Goal: Information Seeking & Learning: Find specific fact

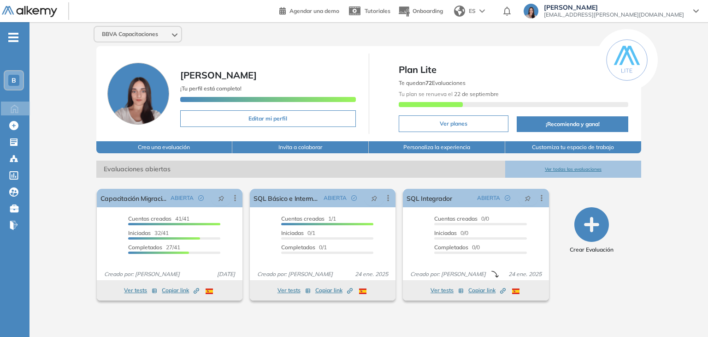
click at [11, 71] on div "B" at bounding box center [14, 80] width 18 height 18
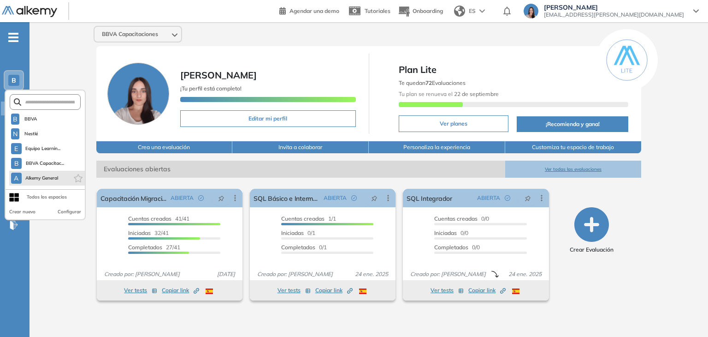
click at [60, 176] on li "A Alkemy General" at bounding box center [47, 178] width 76 height 15
click at [42, 178] on span "Alkemy General" at bounding box center [41, 177] width 33 height 7
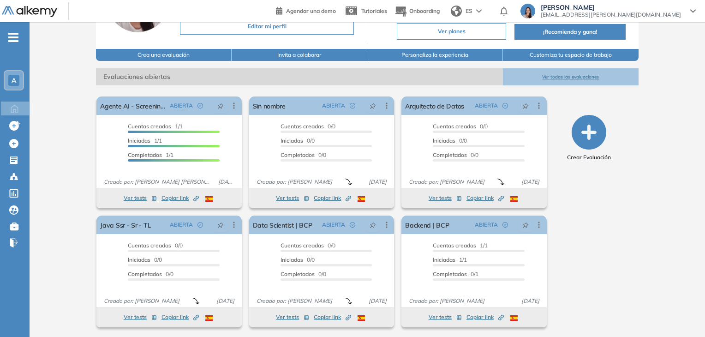
scroll to position [93, 0]
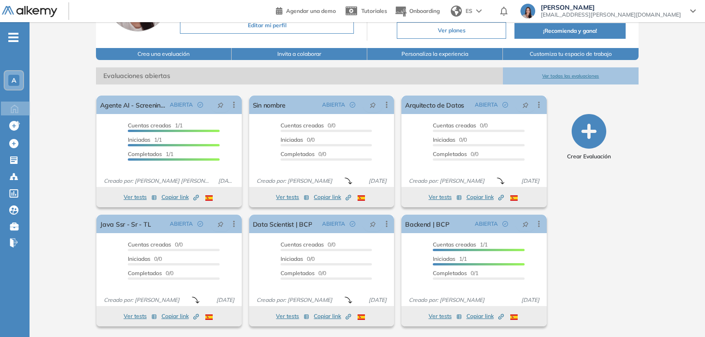
click at [577, 74] on button "Ver todas las evaluaciones" at bounding box center [571, 75] width 136 height 17
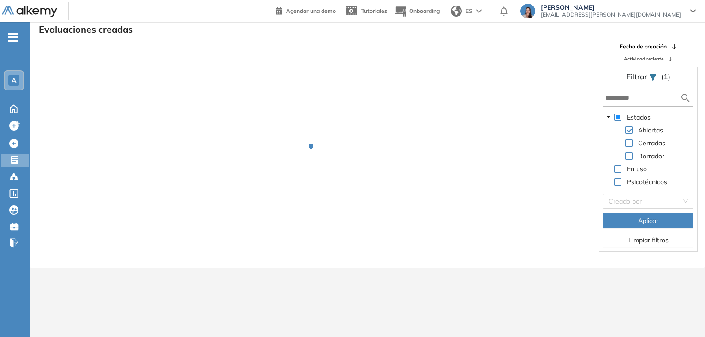
scroll to position [22, 0]
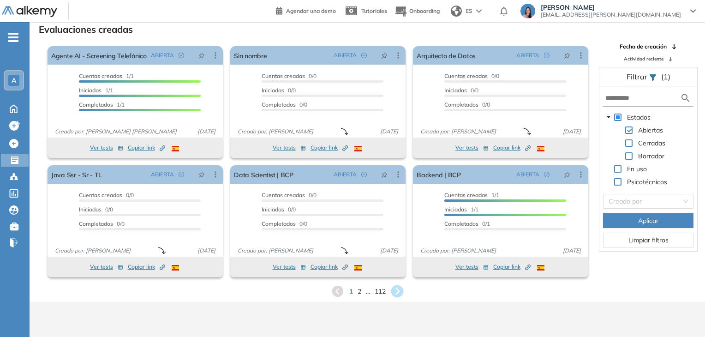
click at [397, 294] on icon at bounding box center [397, 291] width 12 height 12
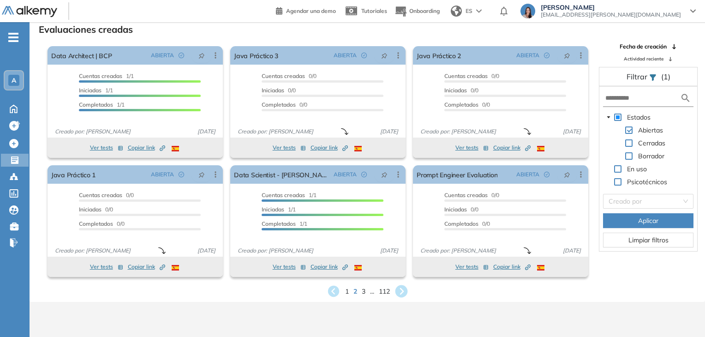
click at [404, 292] on icon at bounding box center [401, 291] width 12 height 12
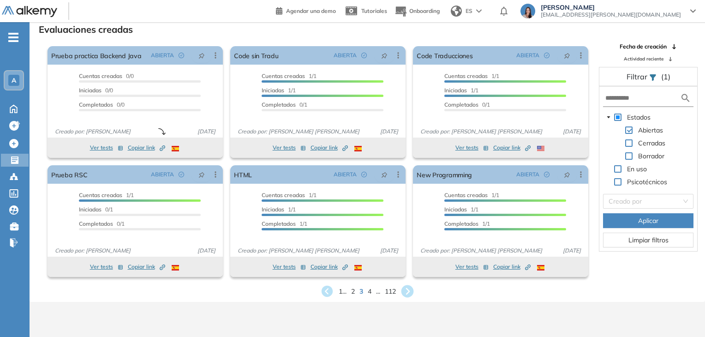
click at [411, 289] on icon at bounding box center [407, 291] width 12 height 12
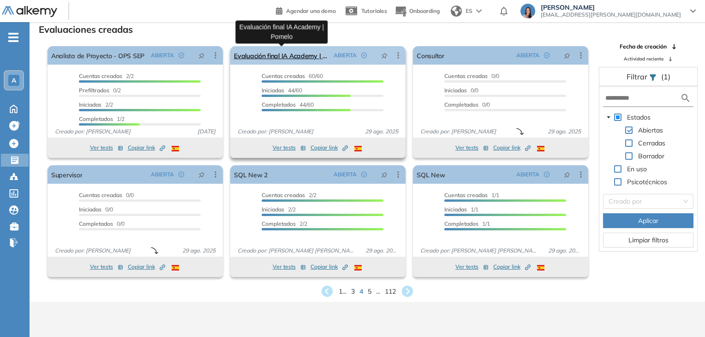
click at [310, 59] on link "Evaluación final IA Academy | Pomelo" at bounding box center [282, 55] width 96 height 18
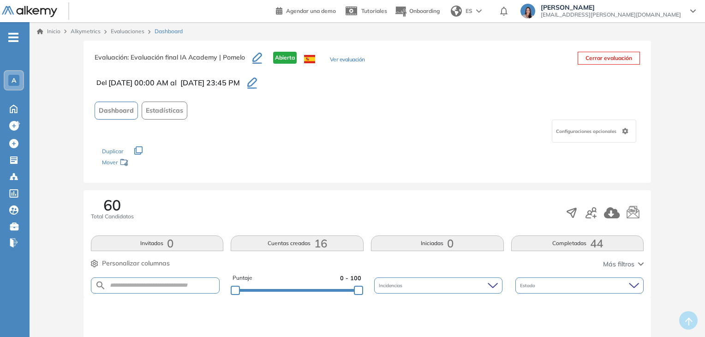
click at [588, 238] on button "Completadas 44" at bounding box center [577, 243] width 133 height 16
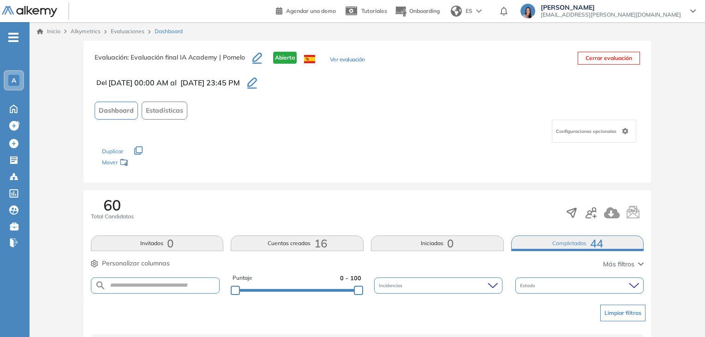
scroll to position [61, 0]
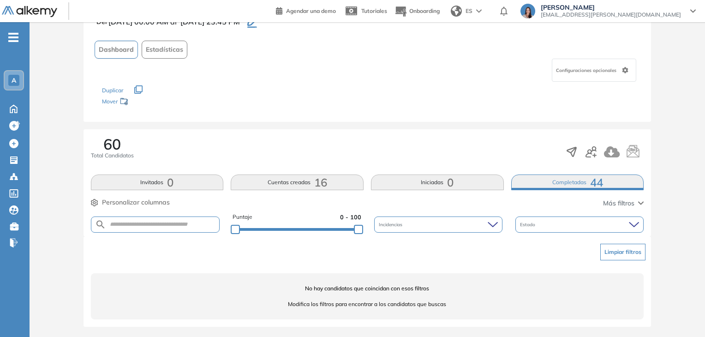
click at [557, 179] on button "Completadas 44" at bounding box center [577, 182] width 133 height 16
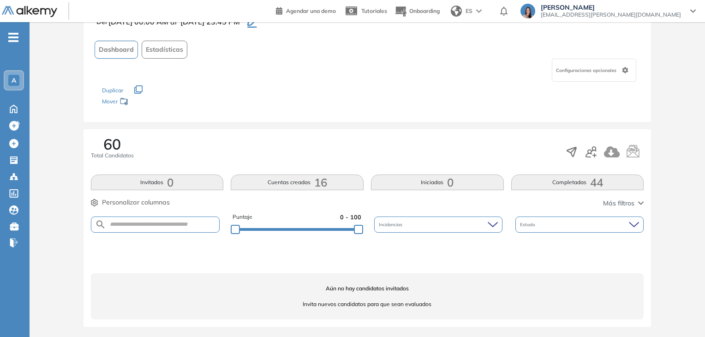
click at [545, 180] on button "Completadas 44" at bounding box center [577, 182] width 133 height 16
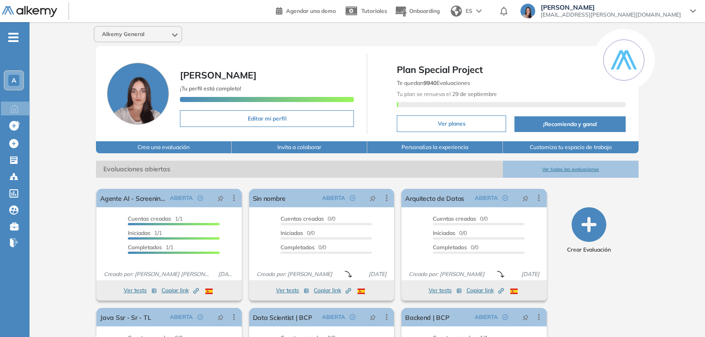
click at [18, 81] on div "A" at bounding box center [13, 80] width 11 height 11
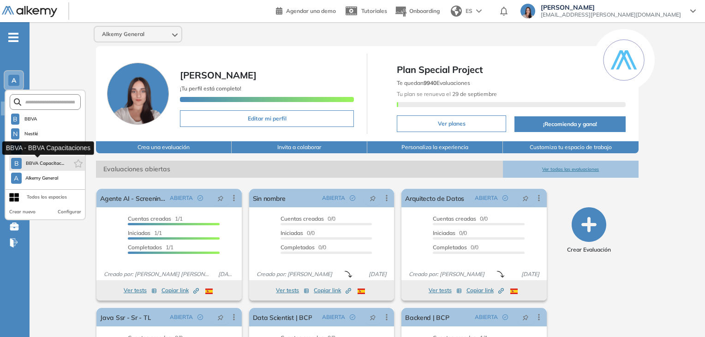
click at [58, 166] on span "BBVA Capacitac..." at bounding box center [44, 163] width 39 height 7
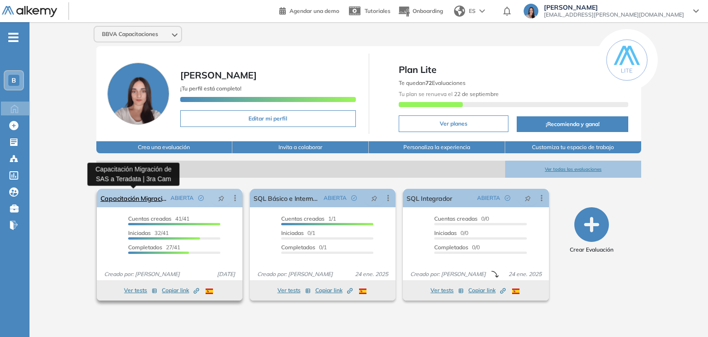
click at [125, 202] on link "Capacitación Migración de SAS a Teradata | 3ra Cam" at bounding box center [134, 198] width 66 height 18
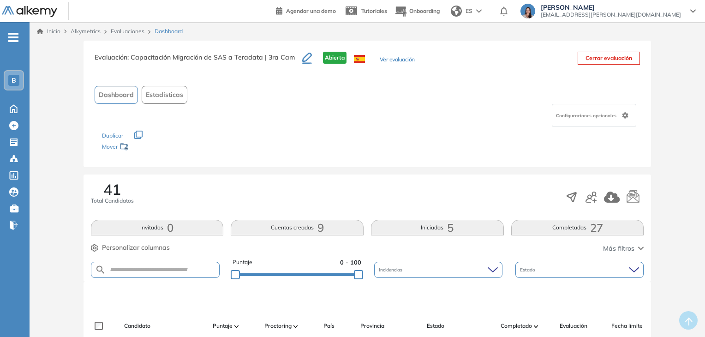
click at [560, 227] on button "Completadas 27" at bounding box center [577, 228] width 133 height 16
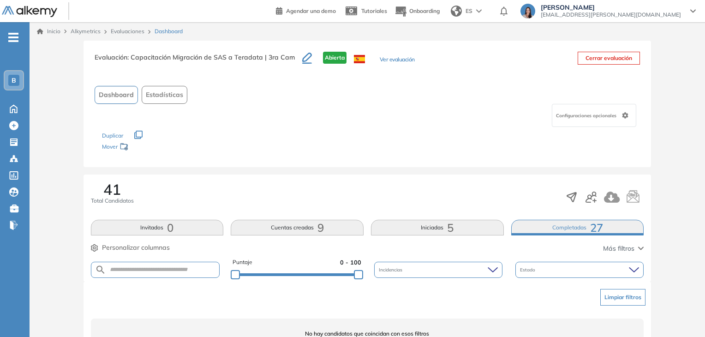
scroll to position [46, 0]
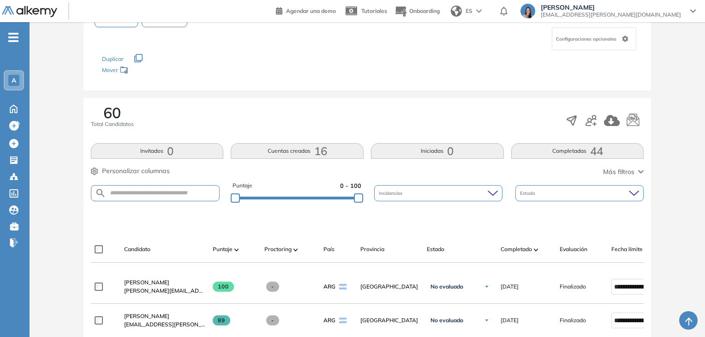
click at [551, 151] on button "Completadas 44" at bounding box center [577, 151] width 133 height 16
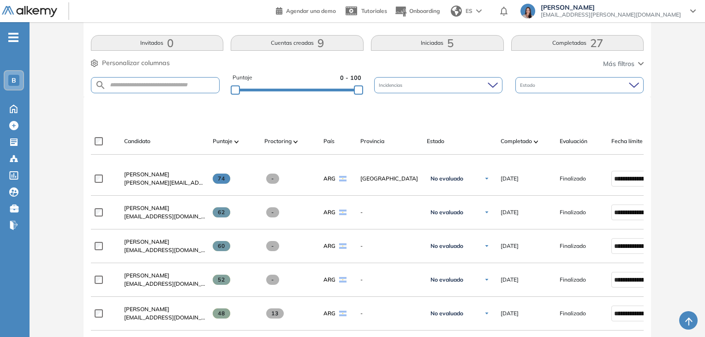
click at [544, 41] on button "Completadas 27" at bounding box center [577, 43] width 133 height 16
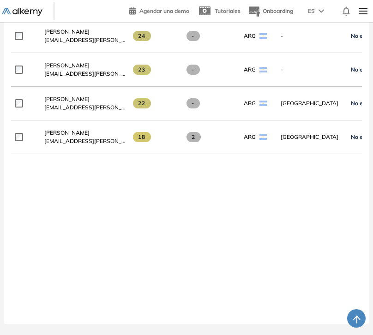
scroll to position [1118, 0]
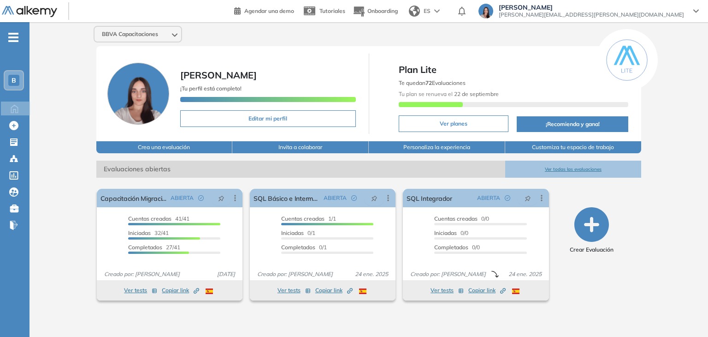
click at [14, 77] on span "B" at bounding box center [14, 80] width 5 height 7
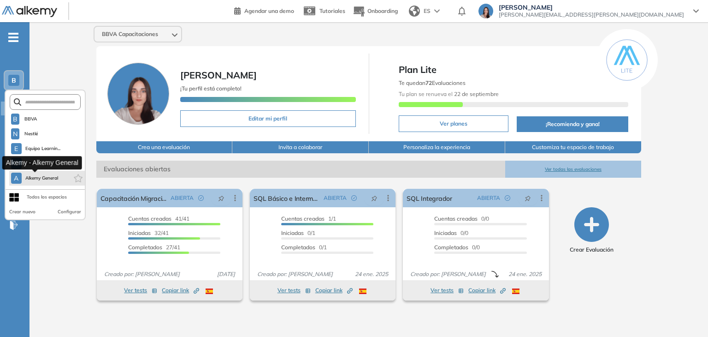
click at [42, 177] on span "Alkemy General" at bounding box center [41, 177] width 33 height 7
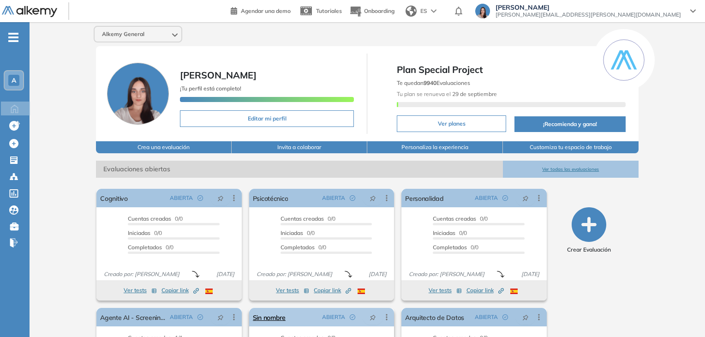
scroll to position [93, 0]
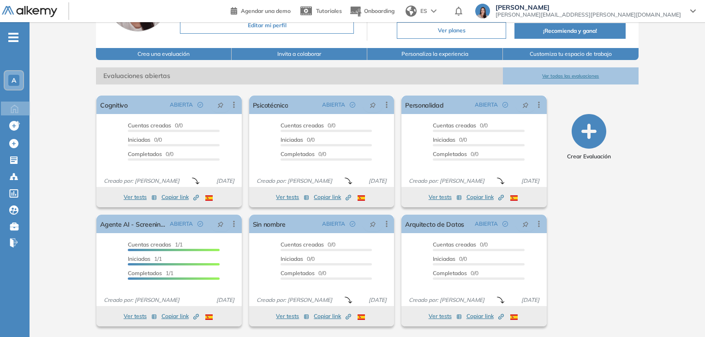
click at [573, 66] on div "Alkemy General [PERSON_NAME] ¡Tu perfil está completo! Editar mi perfil Plan Sp…" at bounding box center [367, 133] width 675 height 408
click at [568, 73] on button "Ver todas las evaluaciones" at bounding box center [571, 75] width 136 height 17
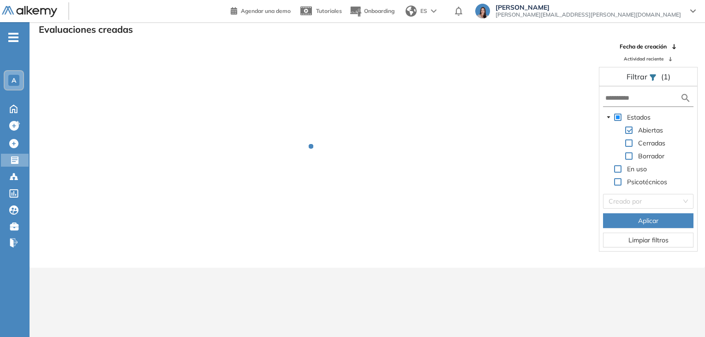
scroll to position [22, 0]
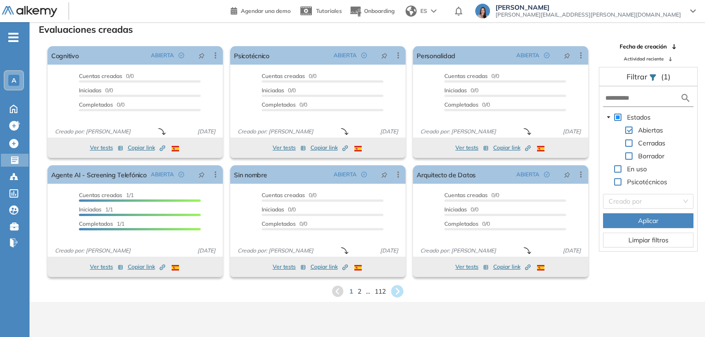
click at [398, 292] on icon at bounding box center [396, 291] width 15 height 15
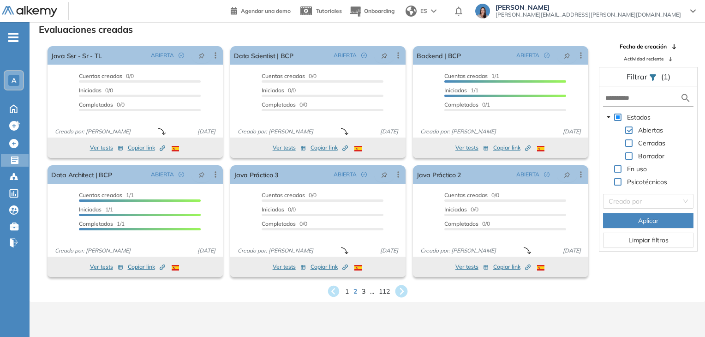
click at [401, 290] on icon at bounding box center [401, 291] width 12 height 12
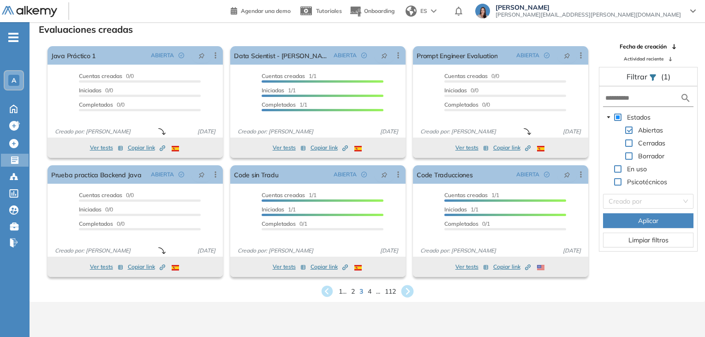
click at [408, 294] on icon at bounding box center [407, 291] width 12 height 12
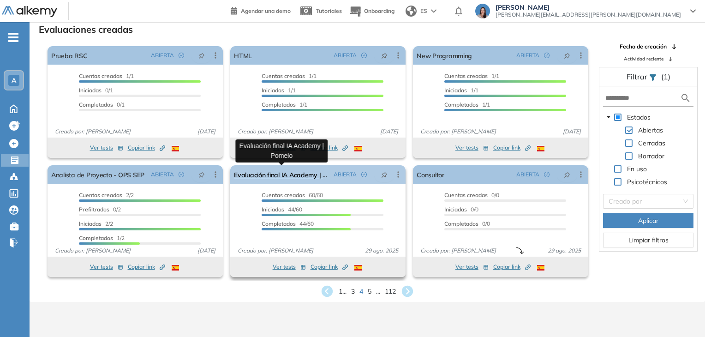
click at [298, 174] on link "Evaluación final IA Academy | Pomelo" at bounding box center [282, 174] width 96 height 18
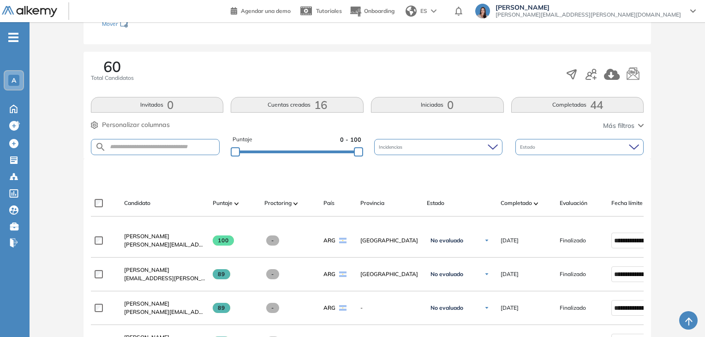
click at [564, 109] on button "Completadas 44" at bounding box center [577, 105] width 133 height 16
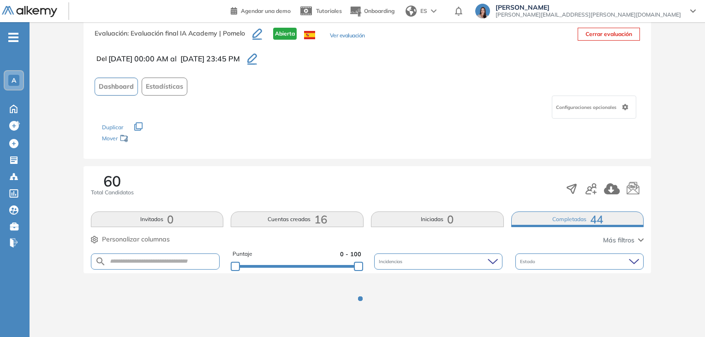
scroll to position [138, 0]
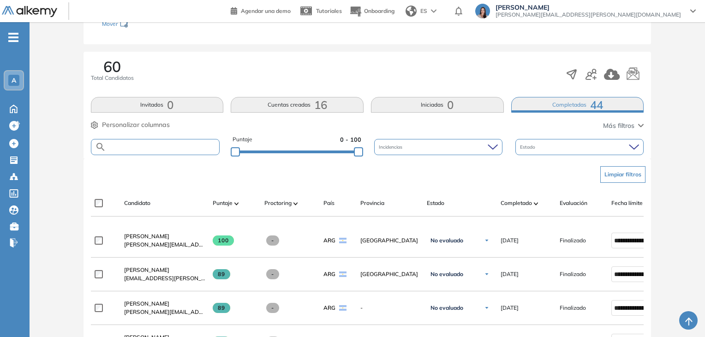
click at [146, 143] on input "text" at bounding box center [162, 146] width 113 height 7
type input "******"
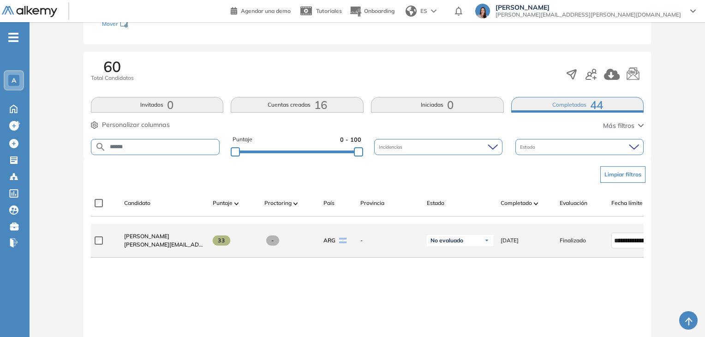
click at [155, 234] on div "[PERSON_NAME] [PERSON_NAME][EMAIL_ADDRESS][DOMAIN_NAME]" at bounding box center [161, 240] width 89 height 31
click at [153, 235] on span "[PERSON_NAME]" at bounding box center [146, 235] width 45 height 7
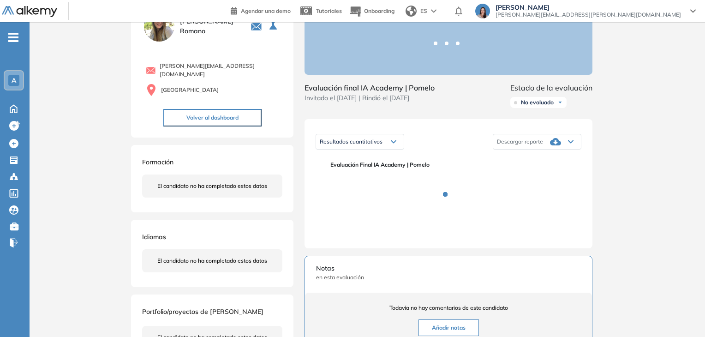
scroll to position [92, 0]
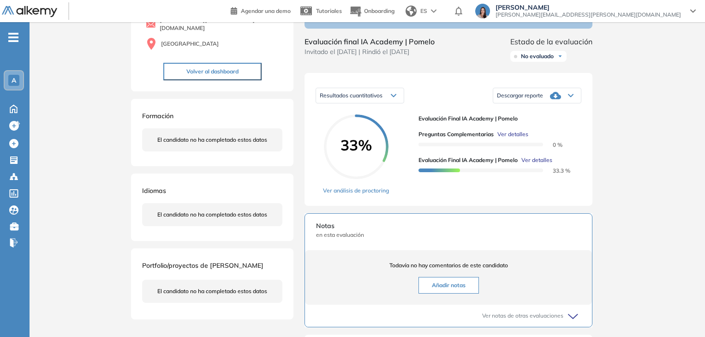
click at [530, 164] on span "Ver detalles" at bounding box center [536, 160] width 31 height 8
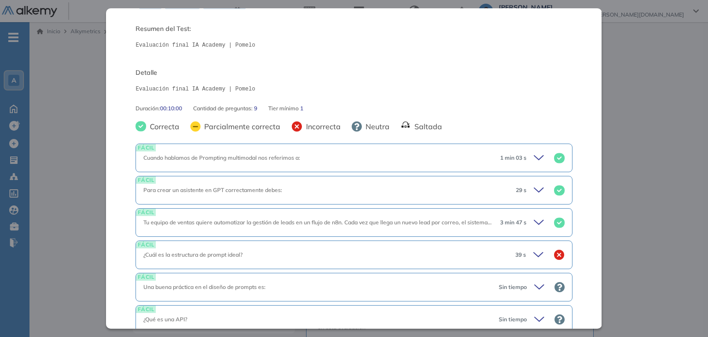
scroll to position [0, 0]
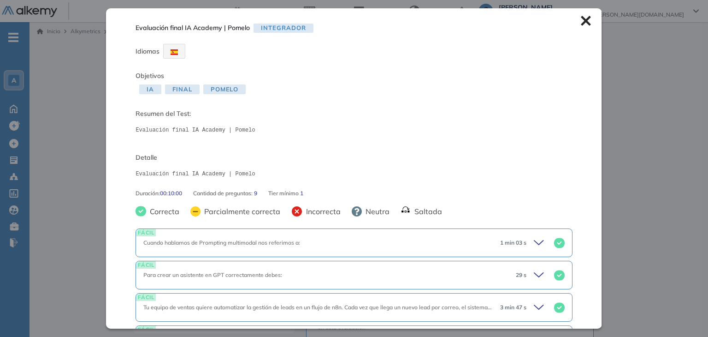
click at [581, 20] on icon at bounding box center [586, 21] width 10 height 10
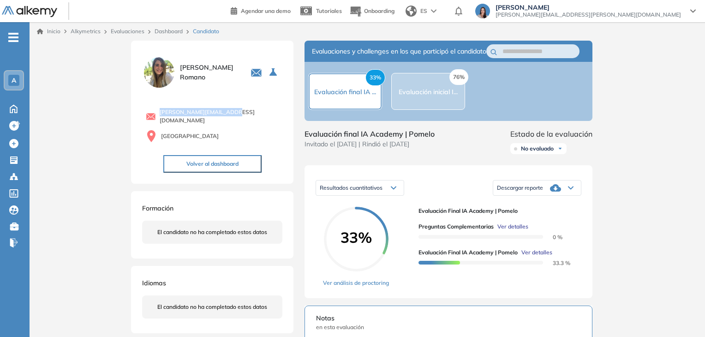
drag, startPoint x: 241, startPoint y: 115, endPoint x: 161, endPoint y: 113, distance: 80.3
click at [161, 113] on div "[PERSON_NAME][EMAIL_ADDRESS][DOMAIN_NAME]" at bounding box center [214, 116] width 137 height 17
copy span "[PERSON_NAME][EMAIL_ADDRESS][DOMAIN_NAME]"
click at [382, 191] on span "Resultados cuantitativos" at bounding box center [351, 187] width 63 height 7
click at [458, 190] on div "Resultados cuantitativos Resultados cuantitativos Descargar reporte Descargar i…" at bounding box center [448, 187] width 266 height 23
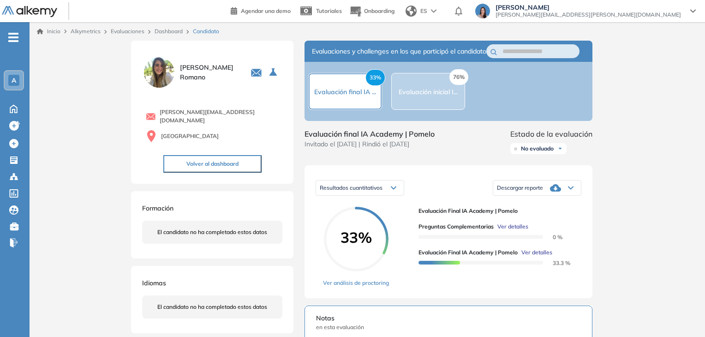
click at [537, 256] on span "Ver detalles" at bounding box center [536, 252] width 31 height 8
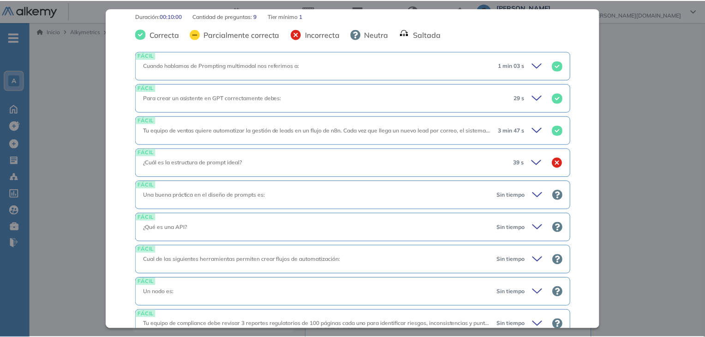
scroll to position [223, 0]
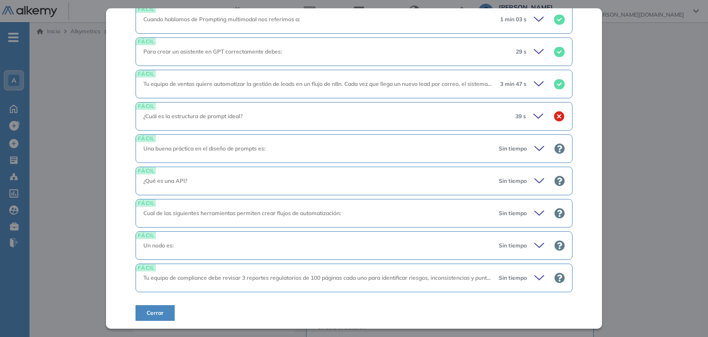
drag, startPoint x: 641, startPoint y: 48, endPoint x: 612, endPoint y: 4, distance: 53.2
click at [636, 45] on div "Inicio Alkymetrics Evaluaciones Dashboard Candidato Evaluación final IA Academy…" at bounding box center [369, 321] width 679 height 598
